Goal: Check status: Check status

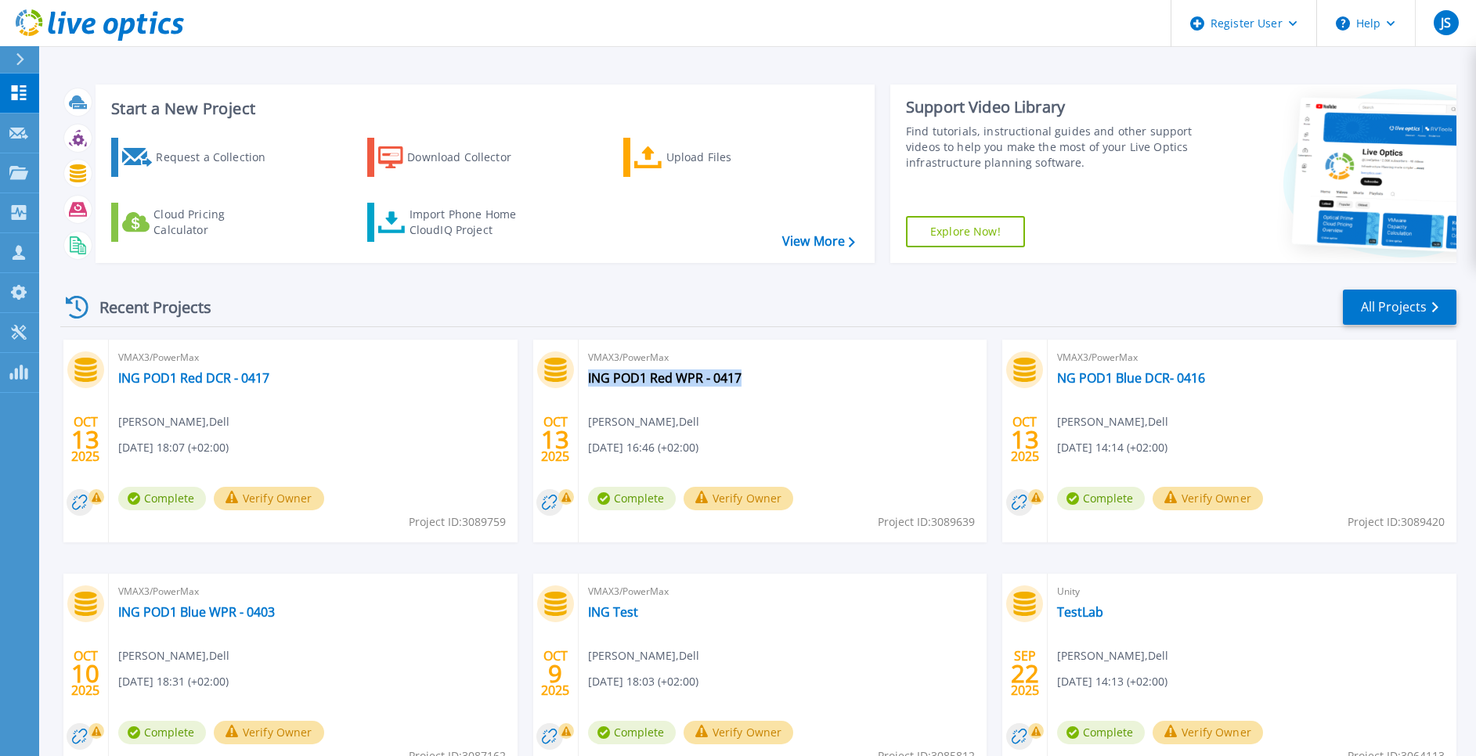
click at [749, 377] on div "VMAX3/PowerMax ING POD1 Red WPR - 0417 [PERSON_NAME] , Dell [DATE] 16:46 (+02:0…" at bounding box center [783, 441] width 409 height 203
drag, startPoint x: 99, startPoint y: 406, endPoint x: 117, endPoint y: 403, distance: 17.5
click at [99, 406] on div "OCT 13 2025" at bounding box center [85, 441] width 45 height 203
drag, startPoint x: 748, startPoint y: 380, endPoint x: 587, endPoint y: 386, distance: 160.6
click at [587, 386] on div "VMAX3/PowerMax ING POD1 Red WPR - 0417 Jan Sterk , Dell 10/13/2025, 16:46 (+02:…" at bounding box center [783, 441] width 409 height 203
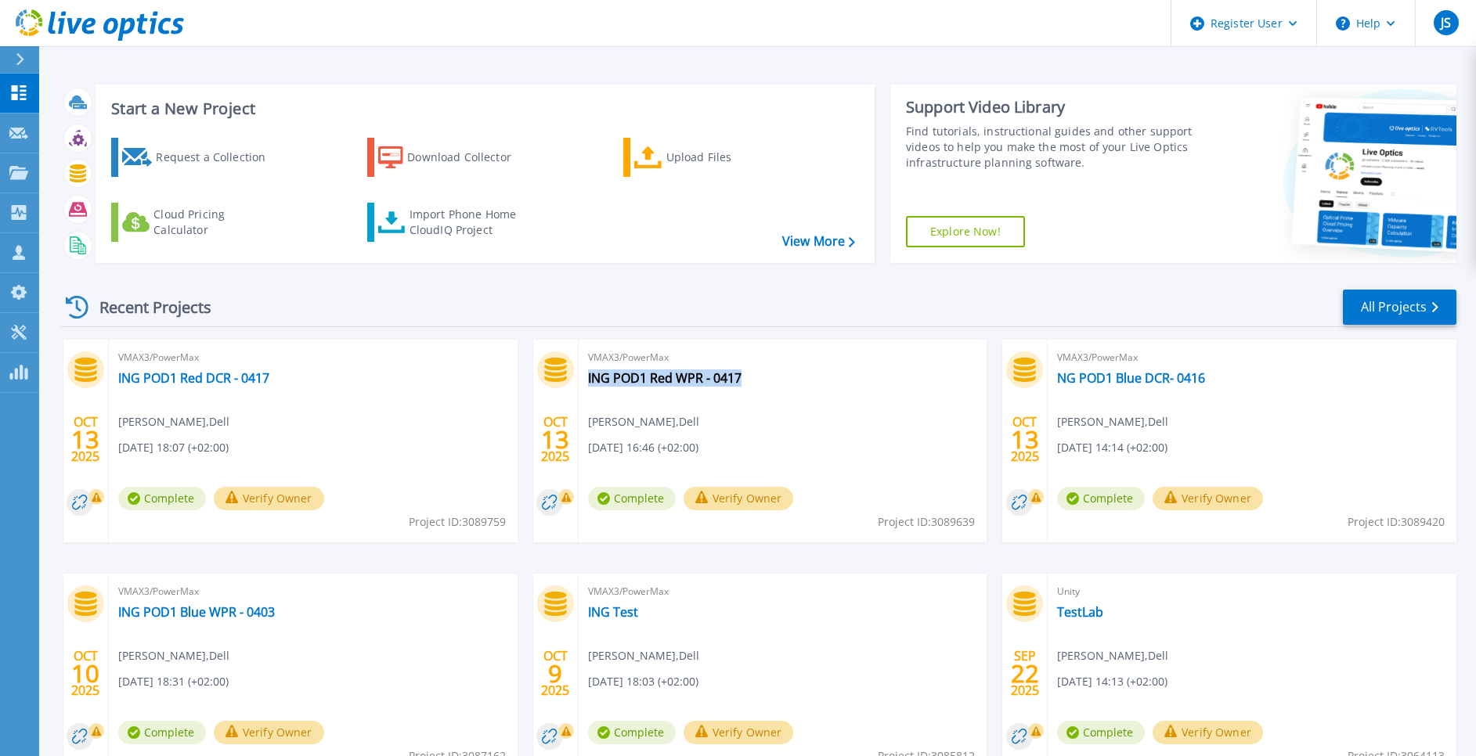
copy link "ING POD1 Red WPR - 0417"
click at [824, 424] on div "VMAX3/PowerMax ING POD1 Red WPR - 0417 Jan Sterk , Dell 10/13/2025, 16:46 (+02:…" at bounding box center [783, 441] width 409 height 203
